Goal: Navigation & Orientation: Find specific page/section

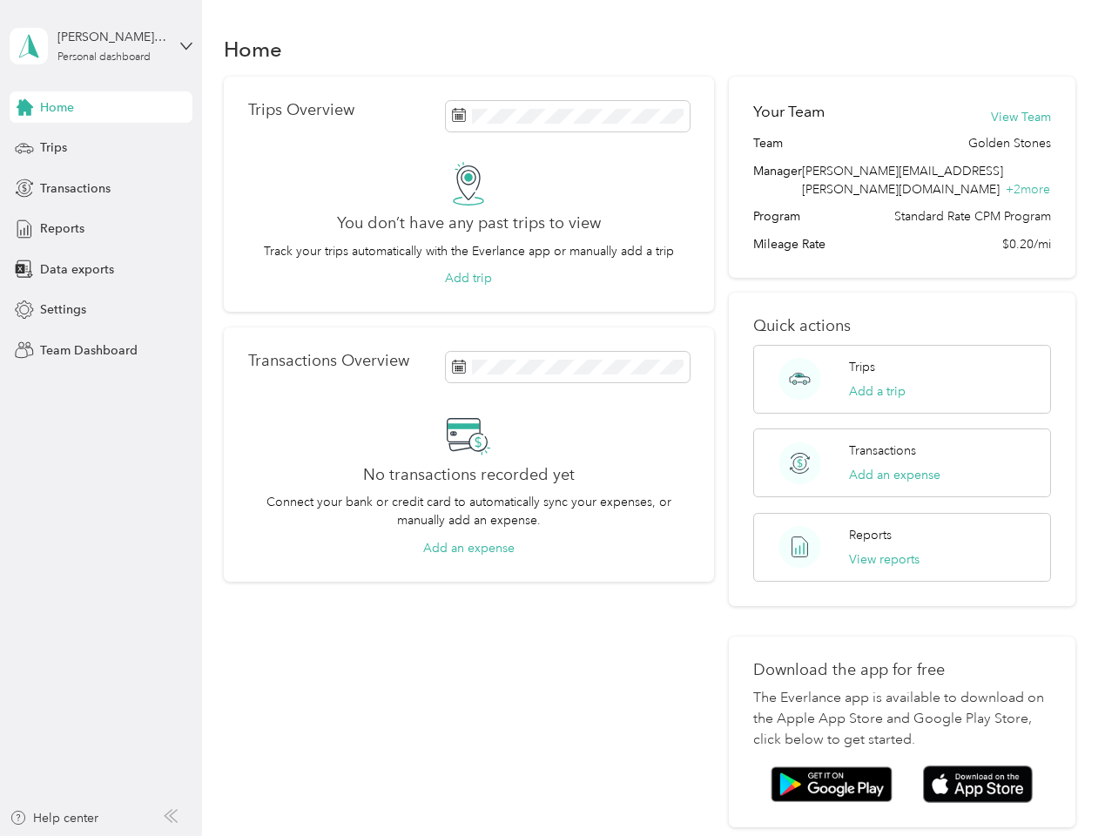
click at [552, 418] on div "No transactions recorded yet Connect your bank or credit card to automatically …" at bounding box center [469, 485] width 442 height 145
click at [101, 46] on div "[PERSON_NAME][EMAIL_ADDRESS][PERSON_NAME][DOMAIN_NAME]" at bounding box center [111, 37] width 109 height 18
click at [101, 107] on div "You’re signed in as [PERSON_NAME][EMAIL_ADDRESS][PERSON_NAME][DOMAIN_NAME] Team…" at bounding box center [292, 153] width 564 height 178
click at [24, 107] on div "You’re signed in as [PERSON_NAME][EMAIL_ADDRESS][PERSON_NAME][DOMAIN_NAME] Team…" at bounding box center [292, 153] width 564 height 178
